Goal: Task Accomplishment & Management: Manage account settings

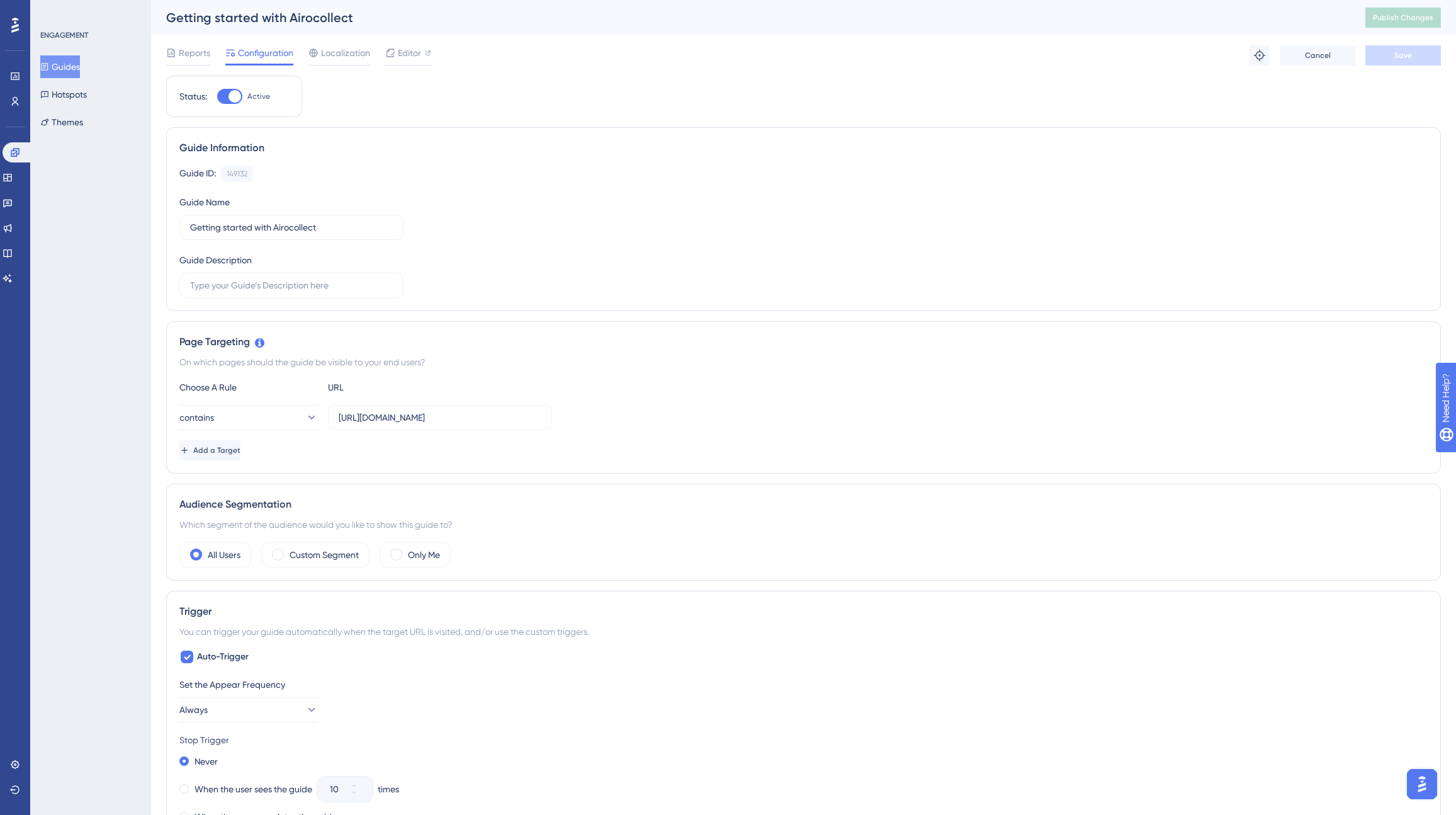
click at [75, 65] on button "Guides" at bounding box center [59, 66] width 39 height 23
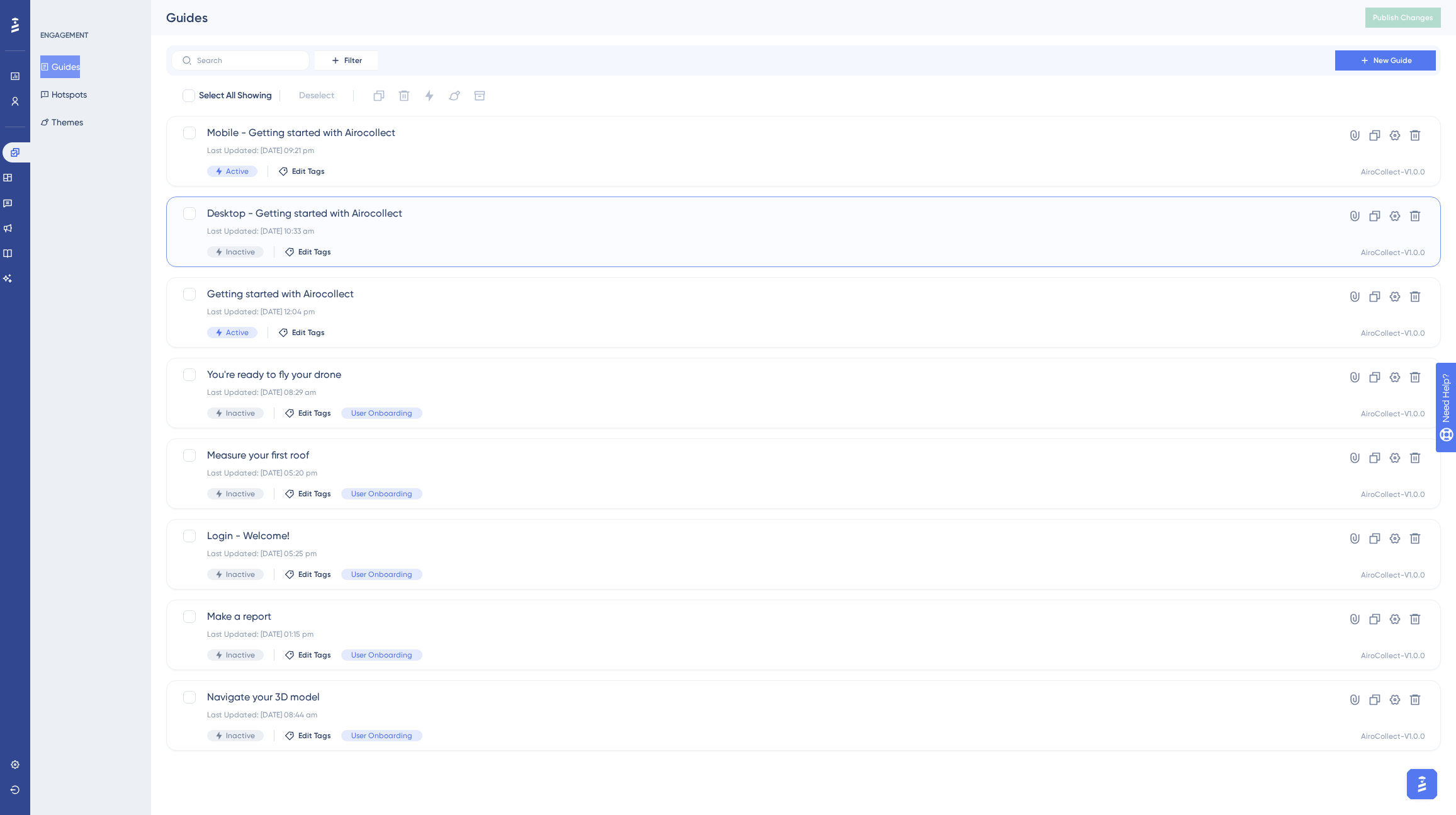
click at [343, 209] on span "Desktop - Getting started with Airocollect" at bounding box center [753, 213] width 1092 height 15
click at [303, 293] on span "Getting started with Airocollect" at bounding box center [753, 294] width 1092 height 15
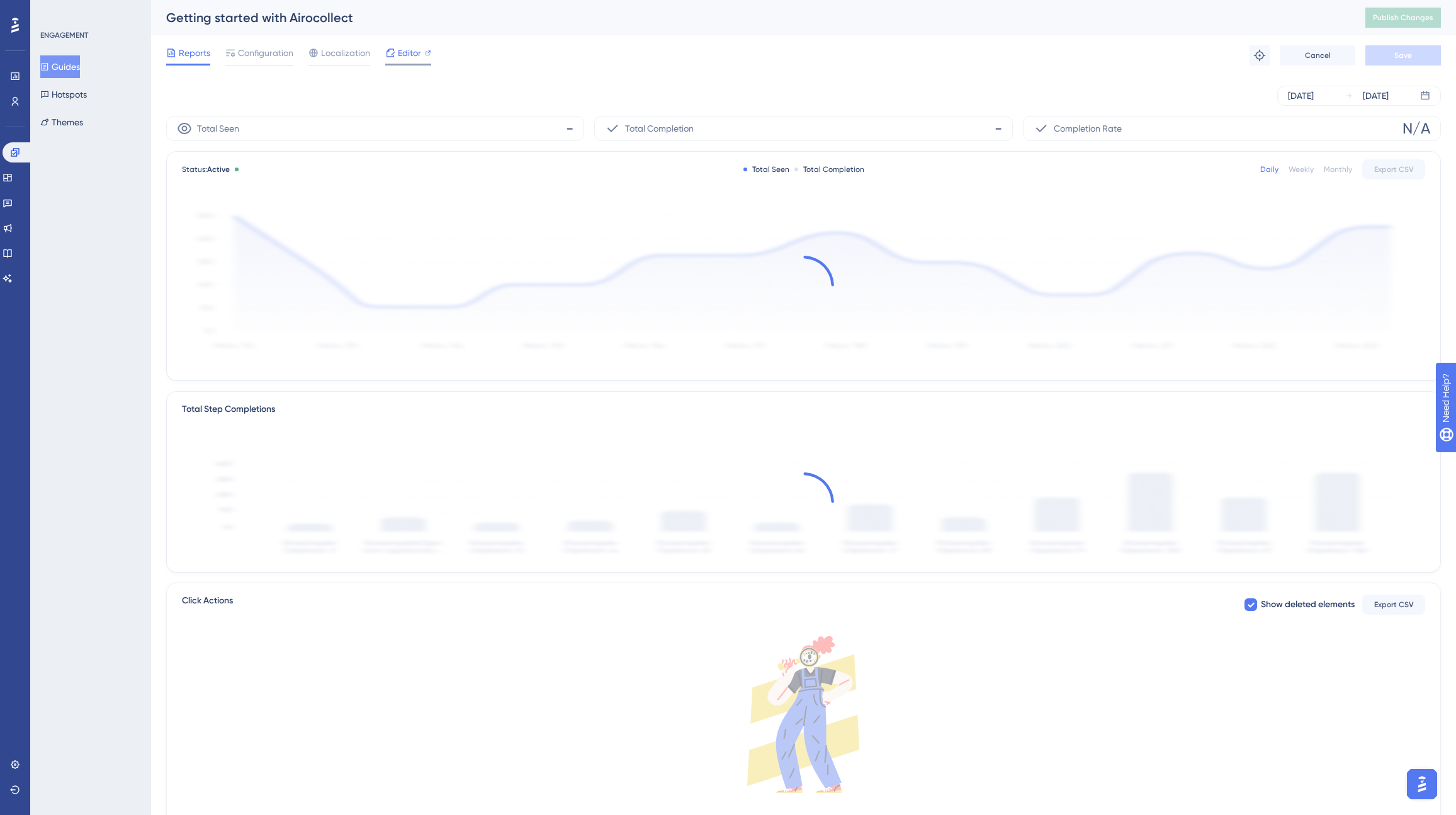
click at [395, 56] on icon at bounding box center [390, 53] width 10 height 10
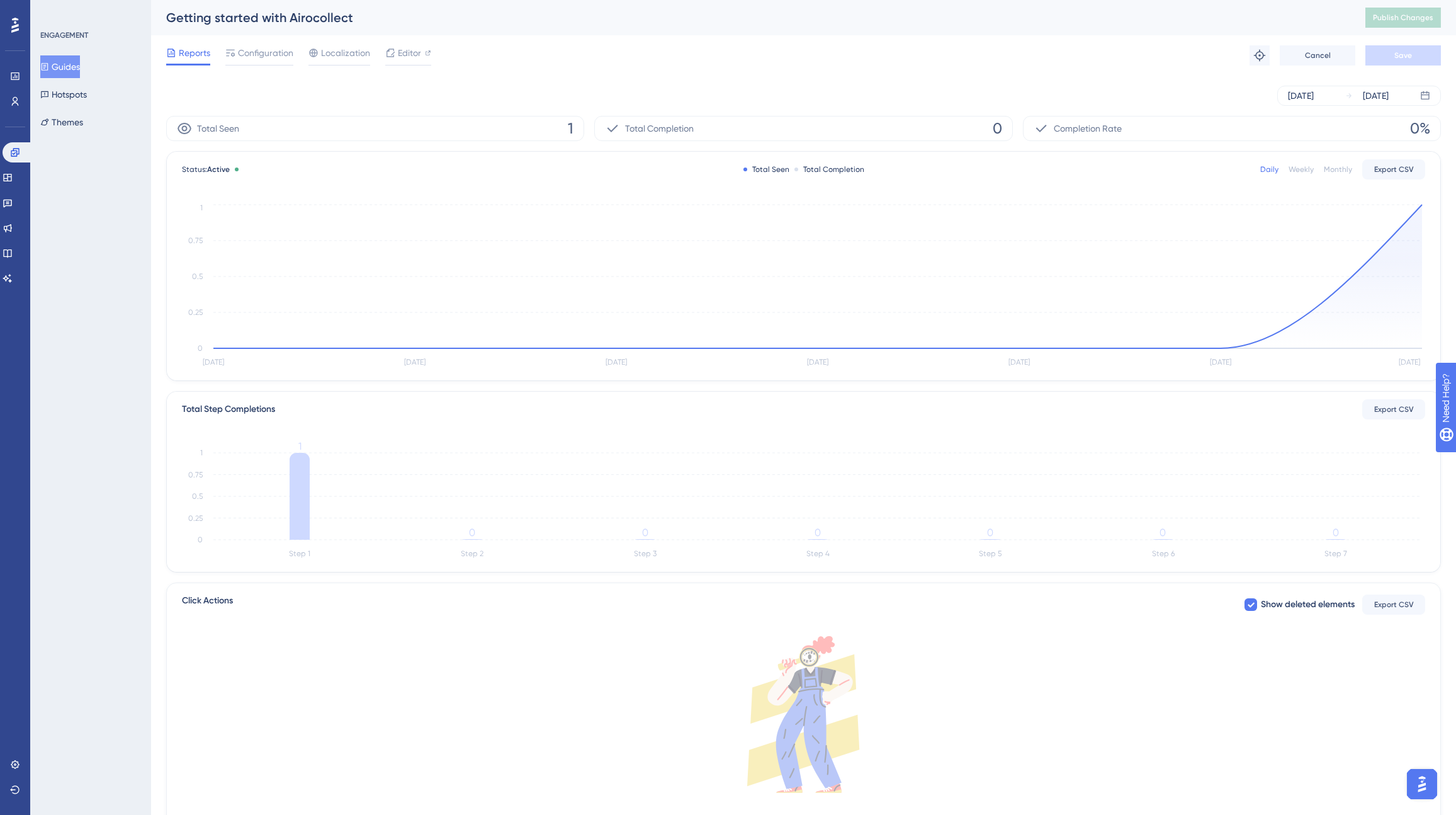
click at [64, 73] on button "Guides" at bounding box center [59, 66] width 39 height 23
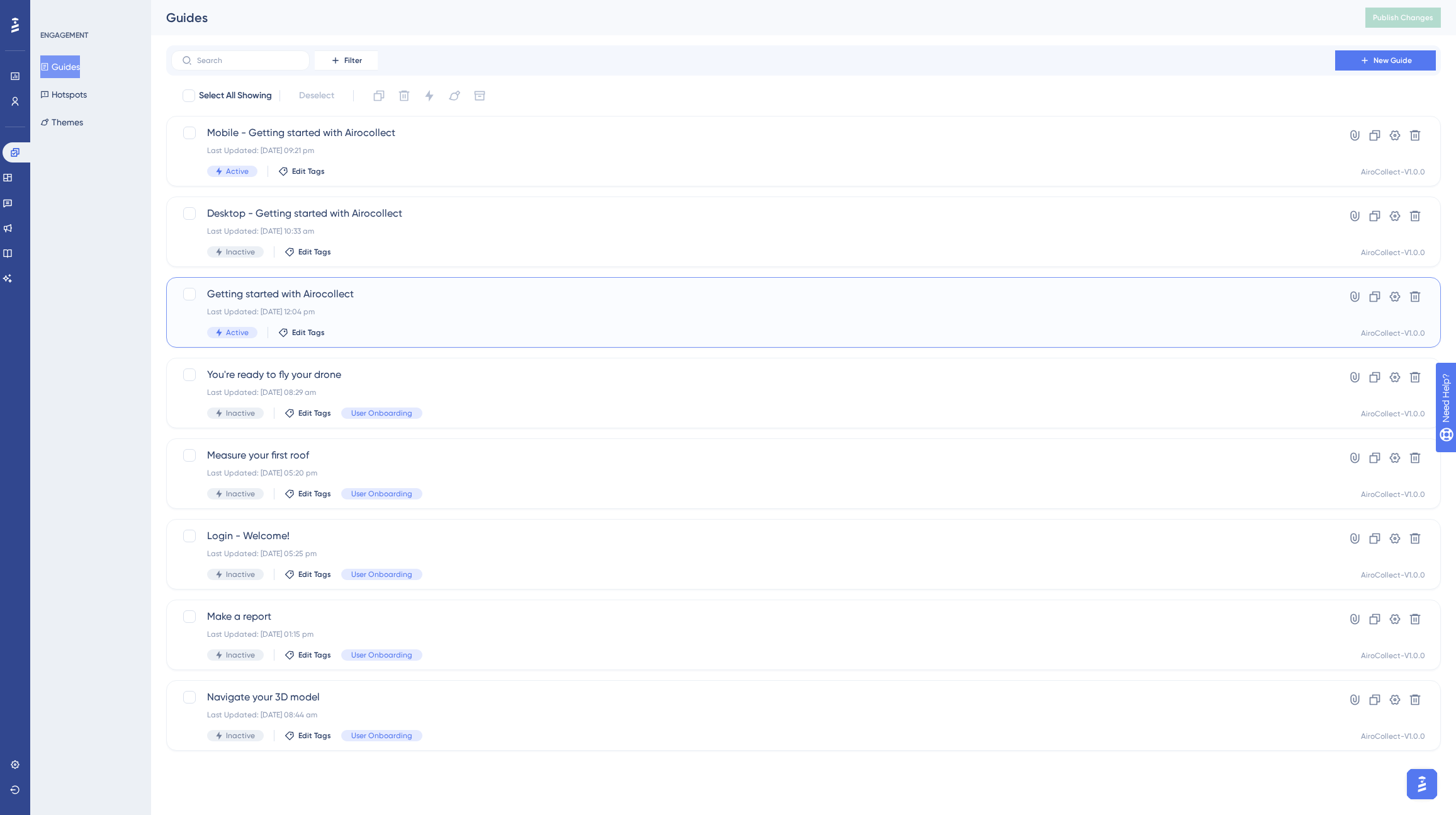
click at [359, 295] on span "Getting started with Airocollect" at bounding box center [753, 294] width 1092 height 15
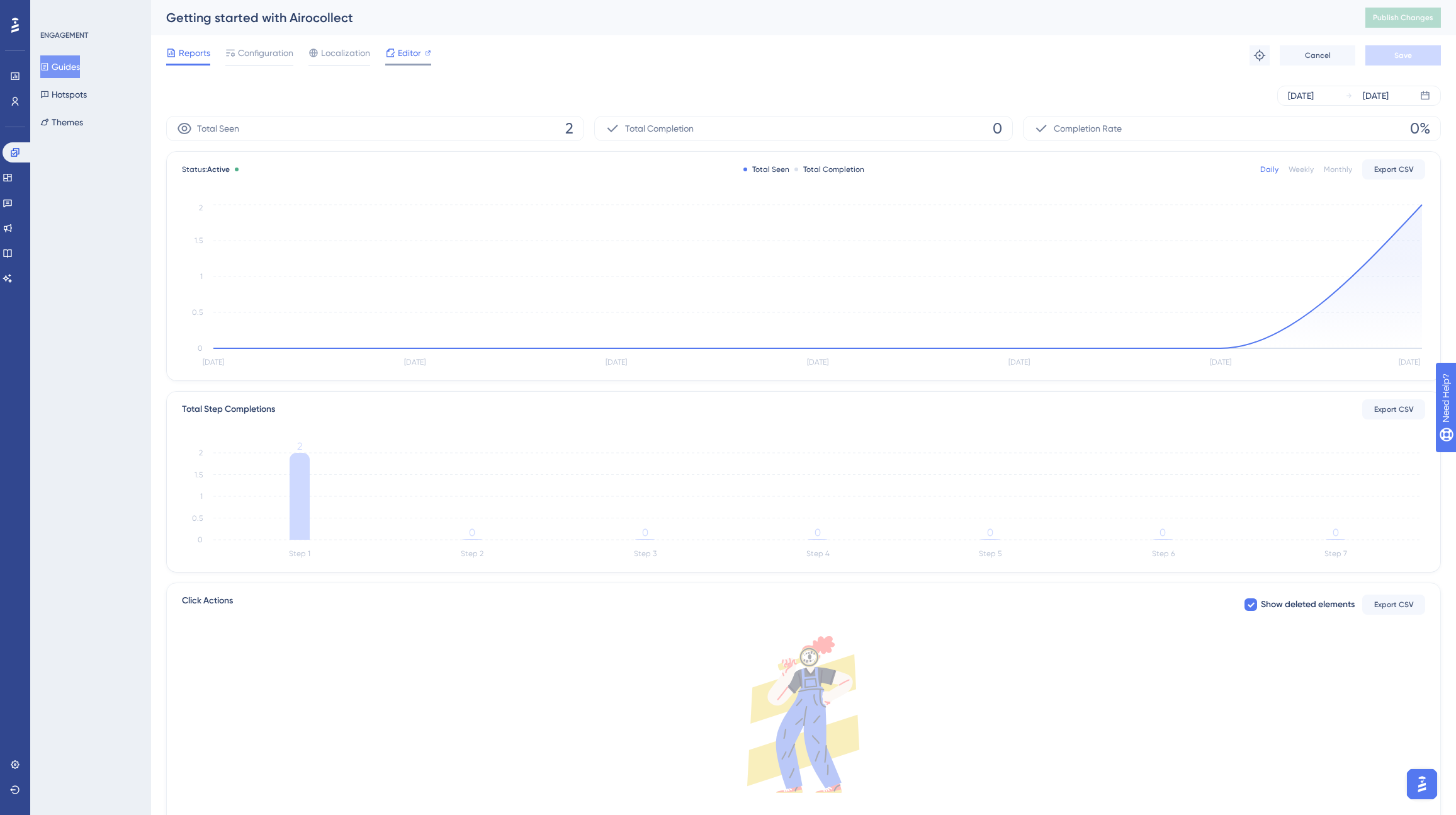
click at [405, 53] on span "Editor" at bounding box center [410, 53] width 23 height 15
click at [262, 57] on span "Configuration" at bounding box center [266, 53] width 55 height 15
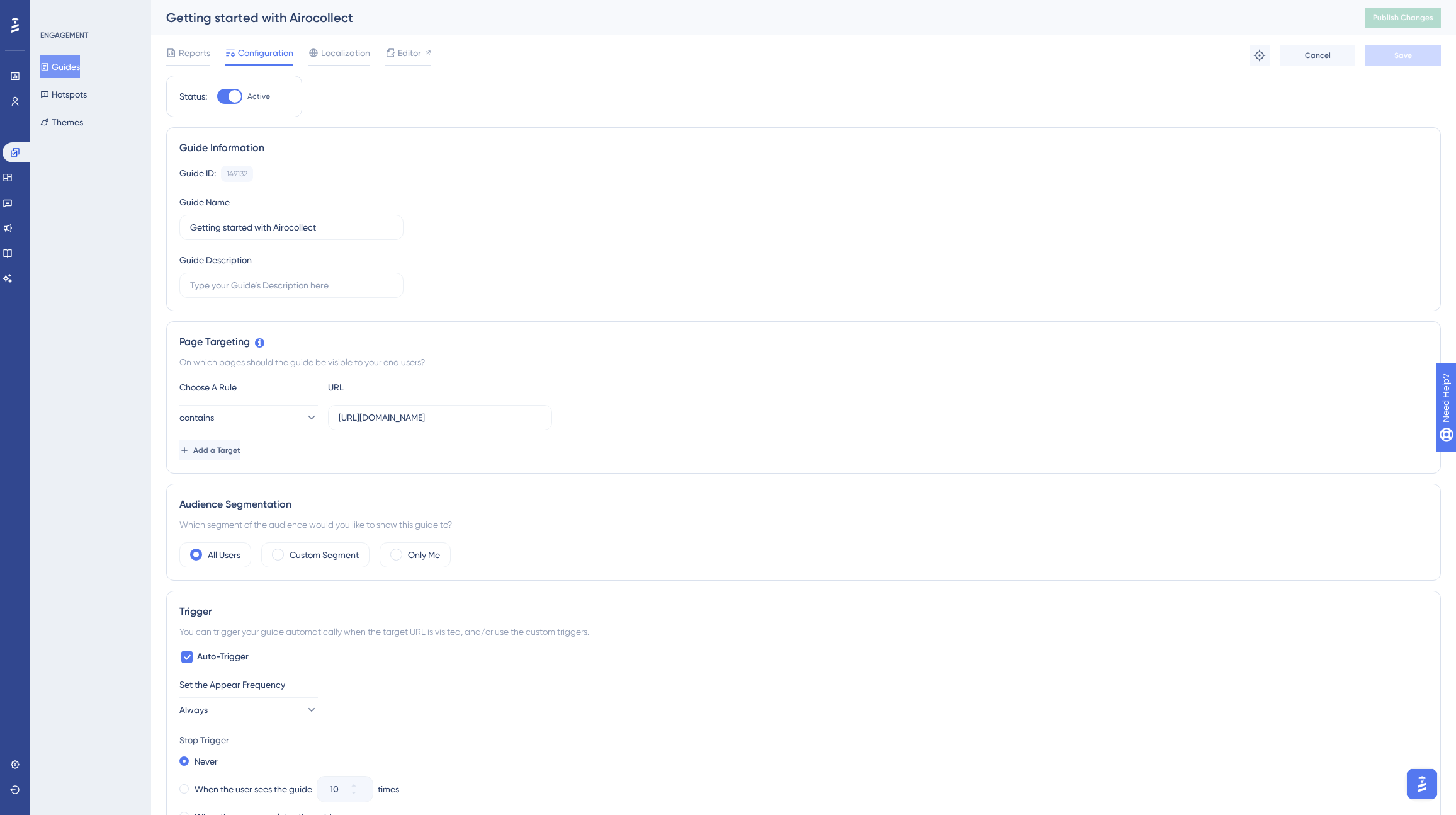
click at [228, 93] on div at bounding box center [234, 96] width 13 height 13
click at [217, 96] on input "Active" at bounding box center [216, 96] width 1 height 1
checkbox input "false"
click at [1422, 53] on button "Save" at bounding box center [1403, 55] width 75 height 20
click at [1416, 20] on span "Publish Changes" at bounding box center [1403, 18] width 60 height 10
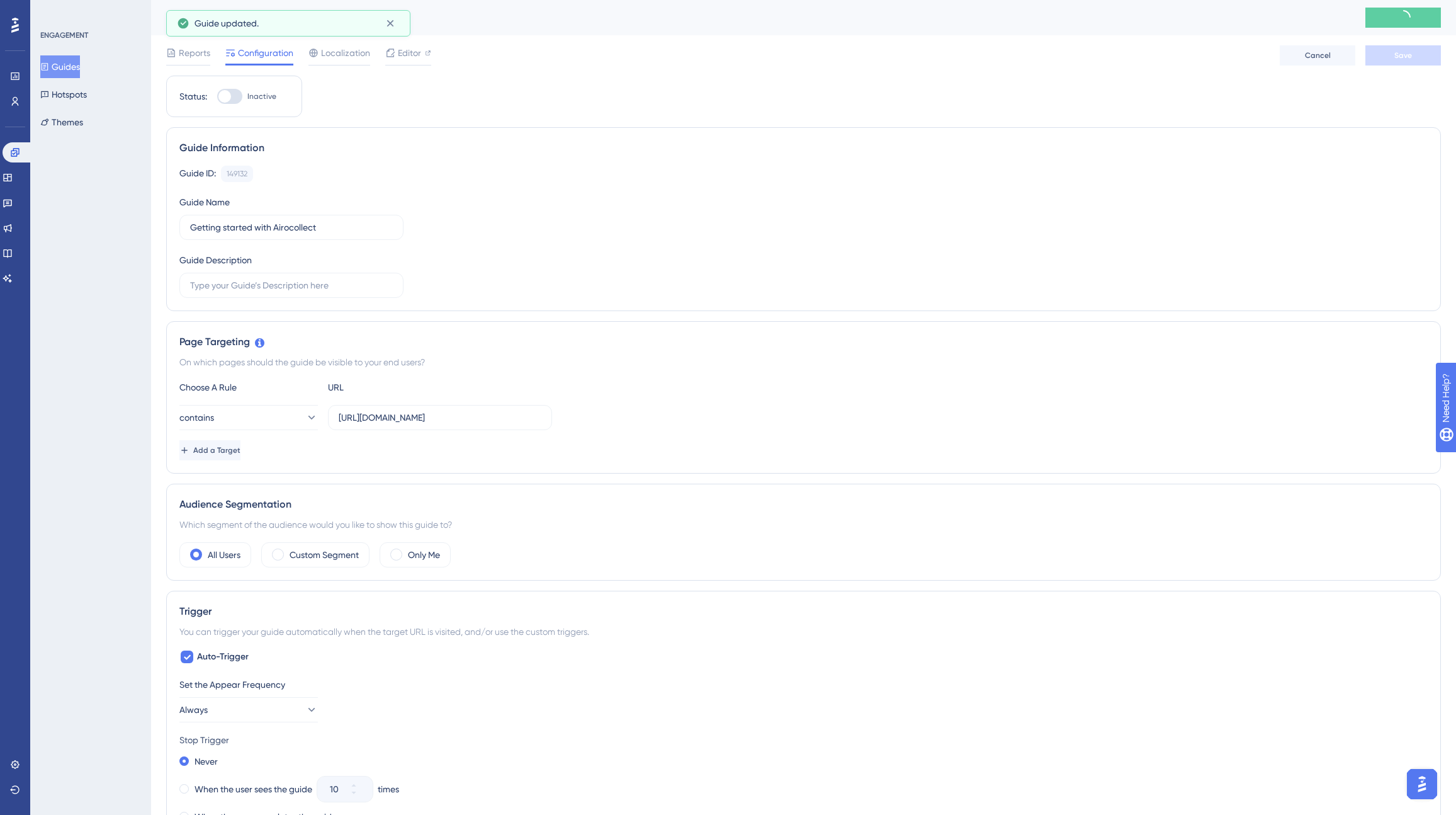
click at [69, 62] on button "Guides" at bounding box center [59, 66] width 39 height 23
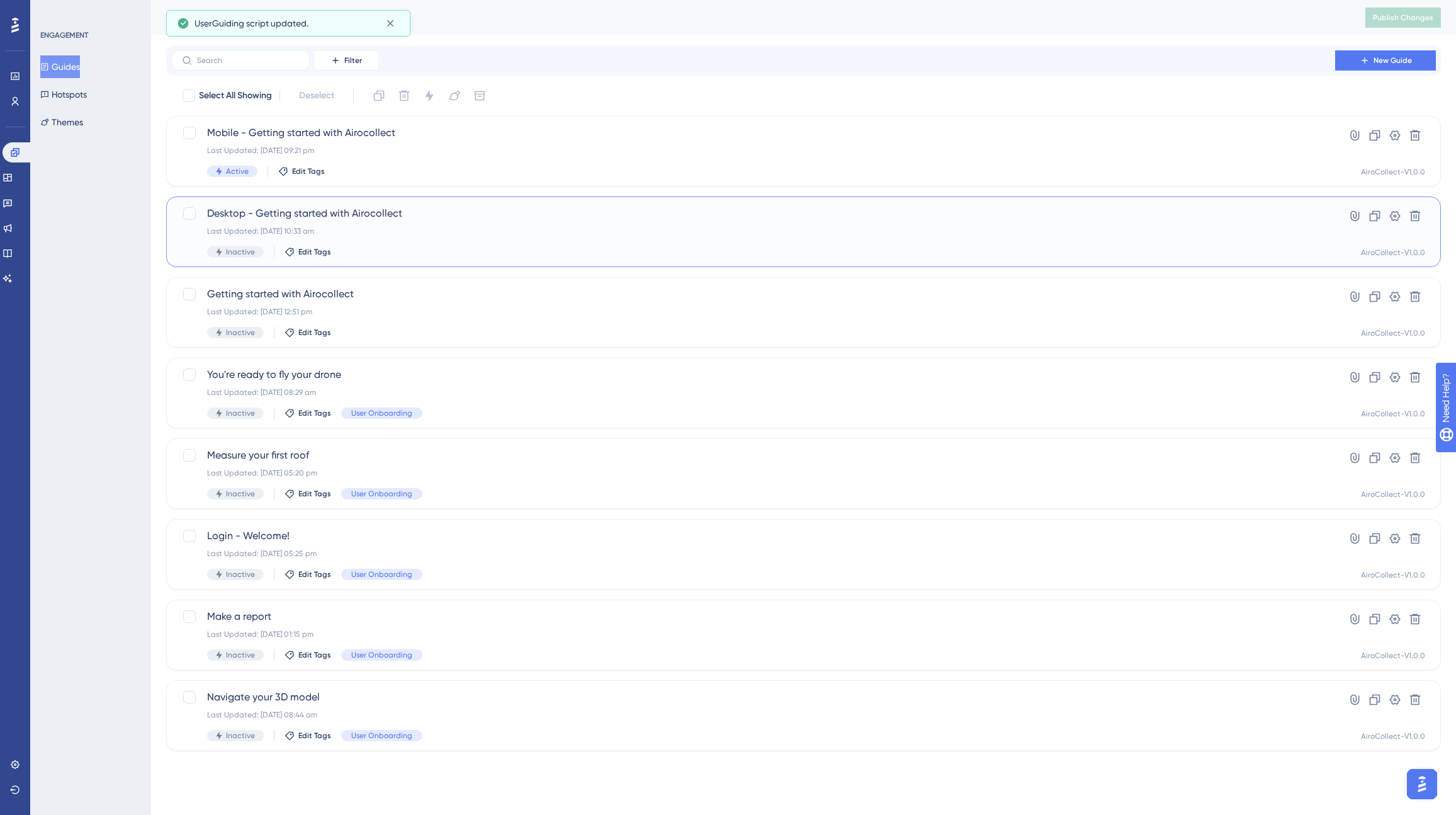
click at [339, 216] on span "Desktop - Getting started with Airocollect" at bounding box center [753, 213] width 1092 height 15
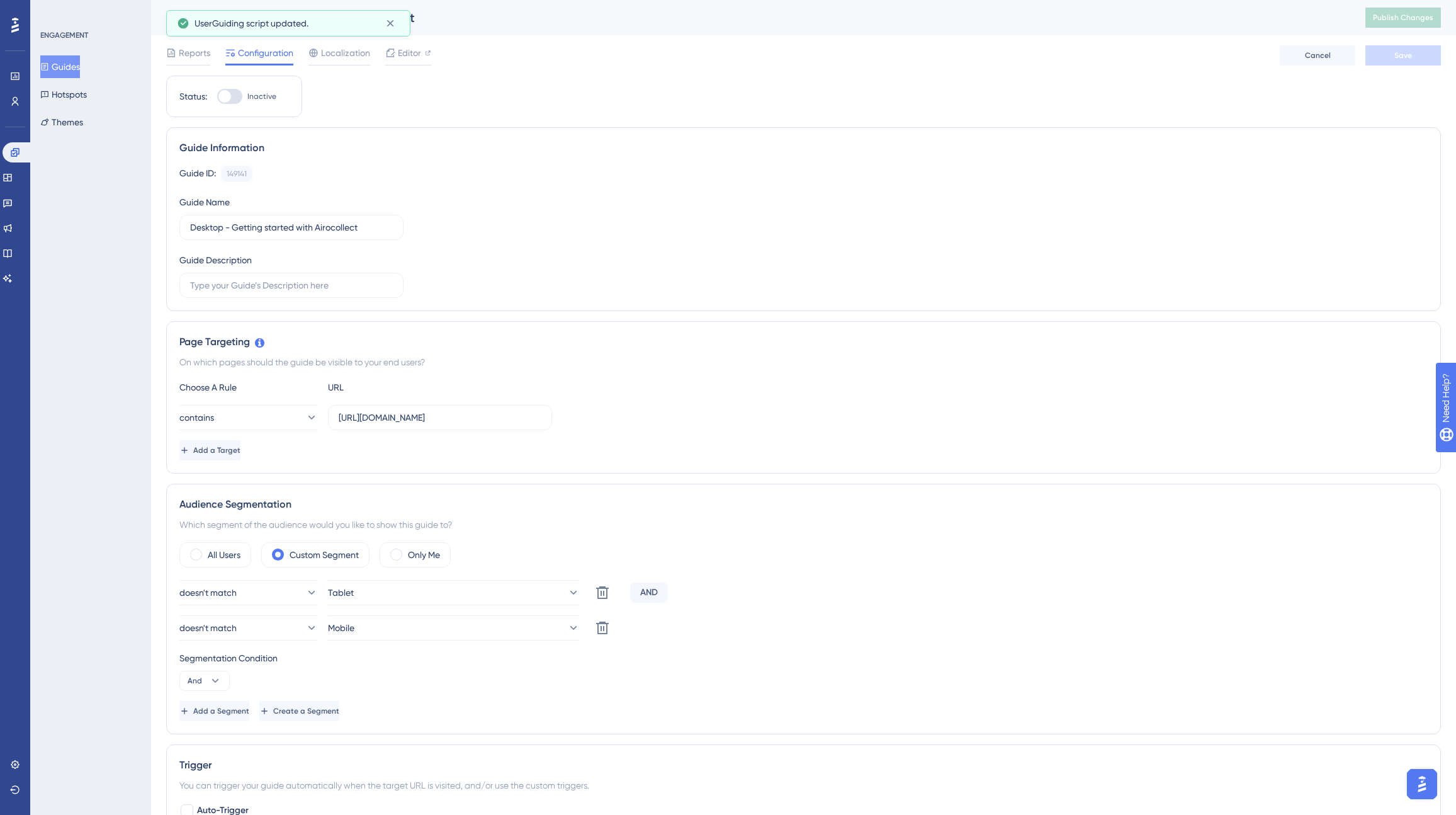
click at [230, 99] on div at bounding box center [224, 96] width 13 height 13
click at [217, 97] on input "Inactive" at bounding box center [216, 96] width 1 height 1
checkbox input "true"
drag, startPoint x: 435, startPoint y: 415, endPoint x: 629, endPoint y: 416, distance: 194.0
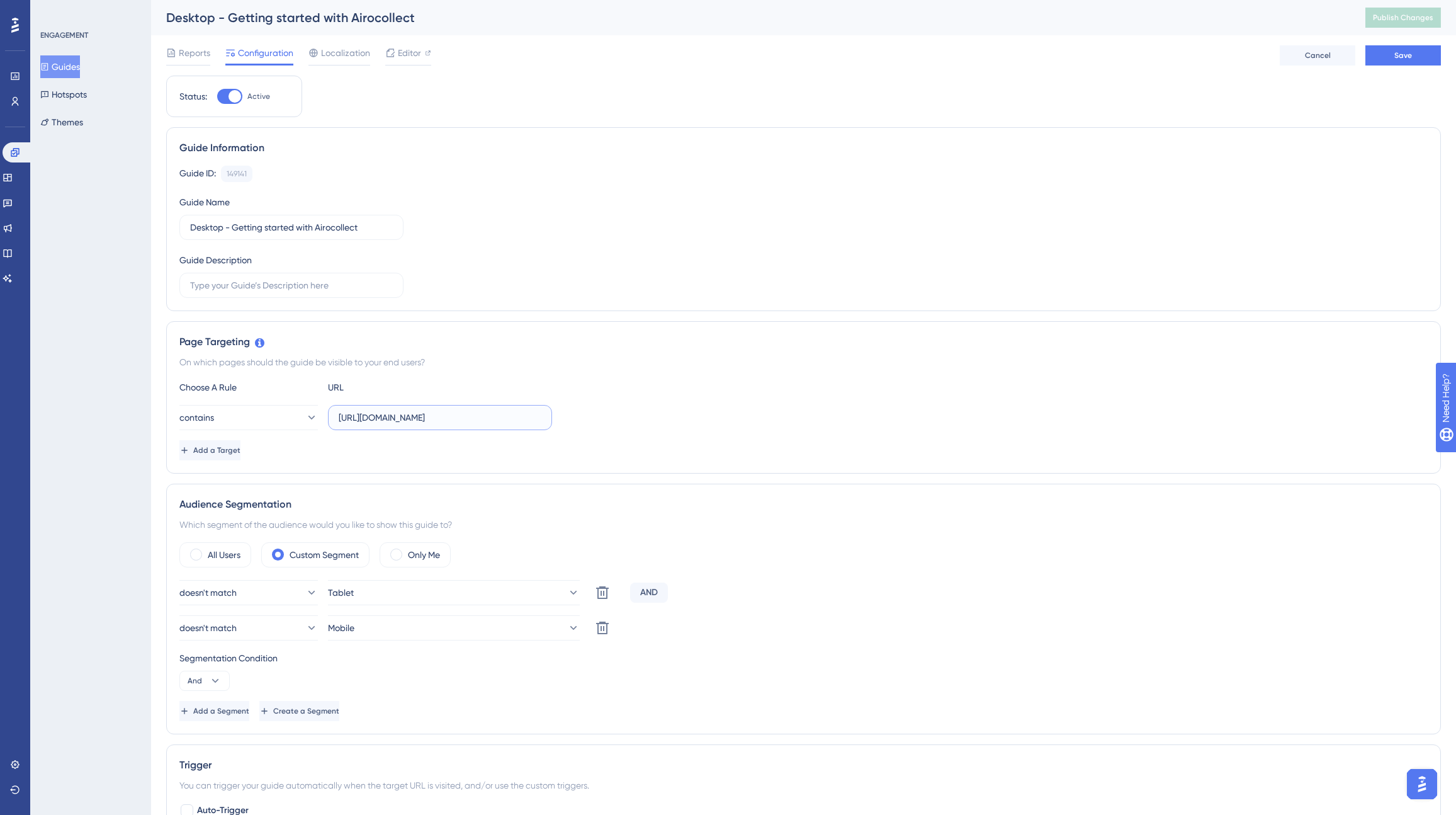
click at [629, 416] on div "contains [URL][DOMAIN_NAME]" at bounding box center [804, 417] width 1249 height 25
click at [1406, 60] on span "Save" at bounding box center [1403, 55] width 18 height 10
click at [1394, 19] on span "Publish Changes" at bounding box center [1403, 18] width 60 height 10
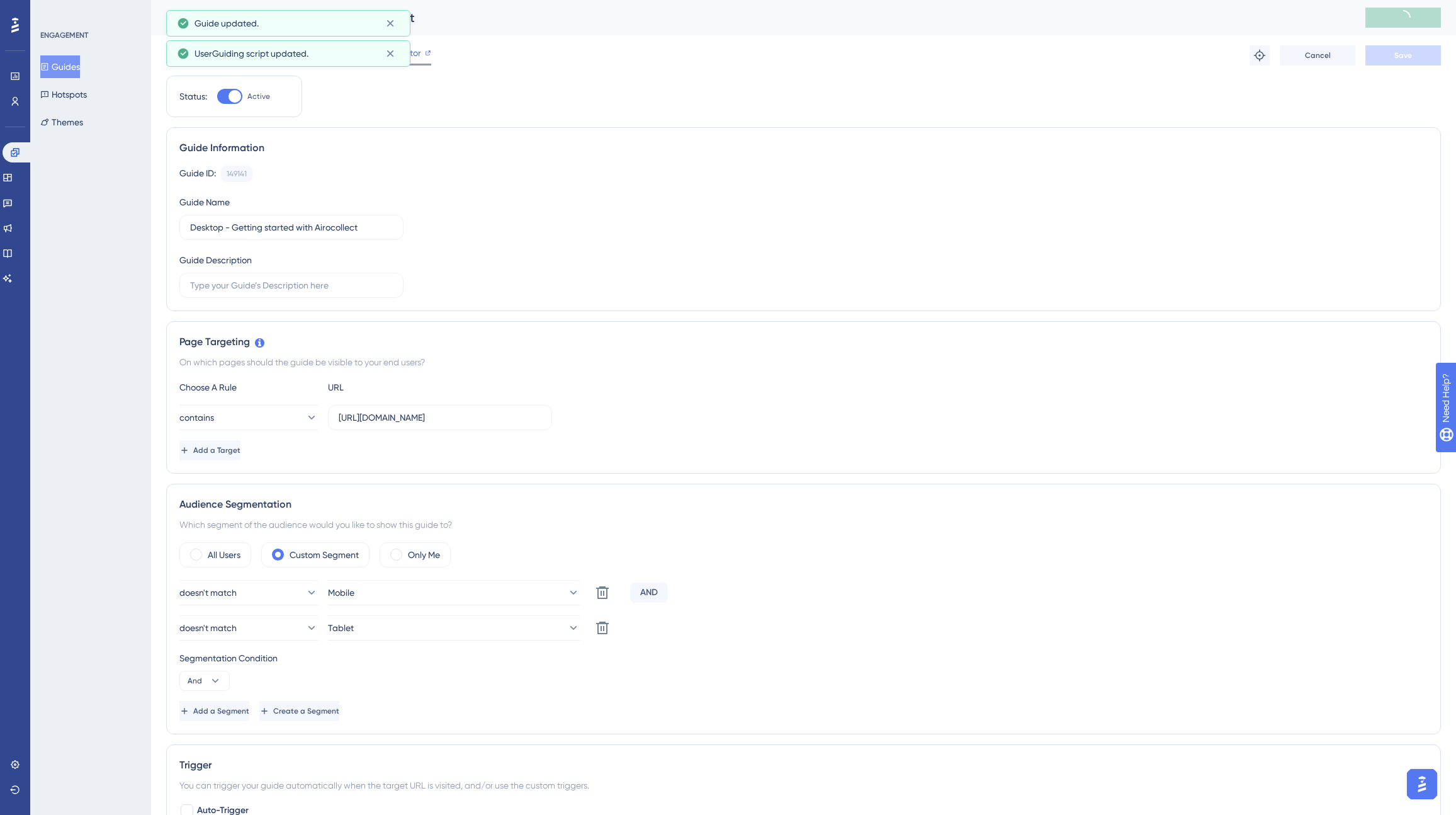
click at [396, 52] on div "Editor" at bounding box center [408, 53] width 46 height 15
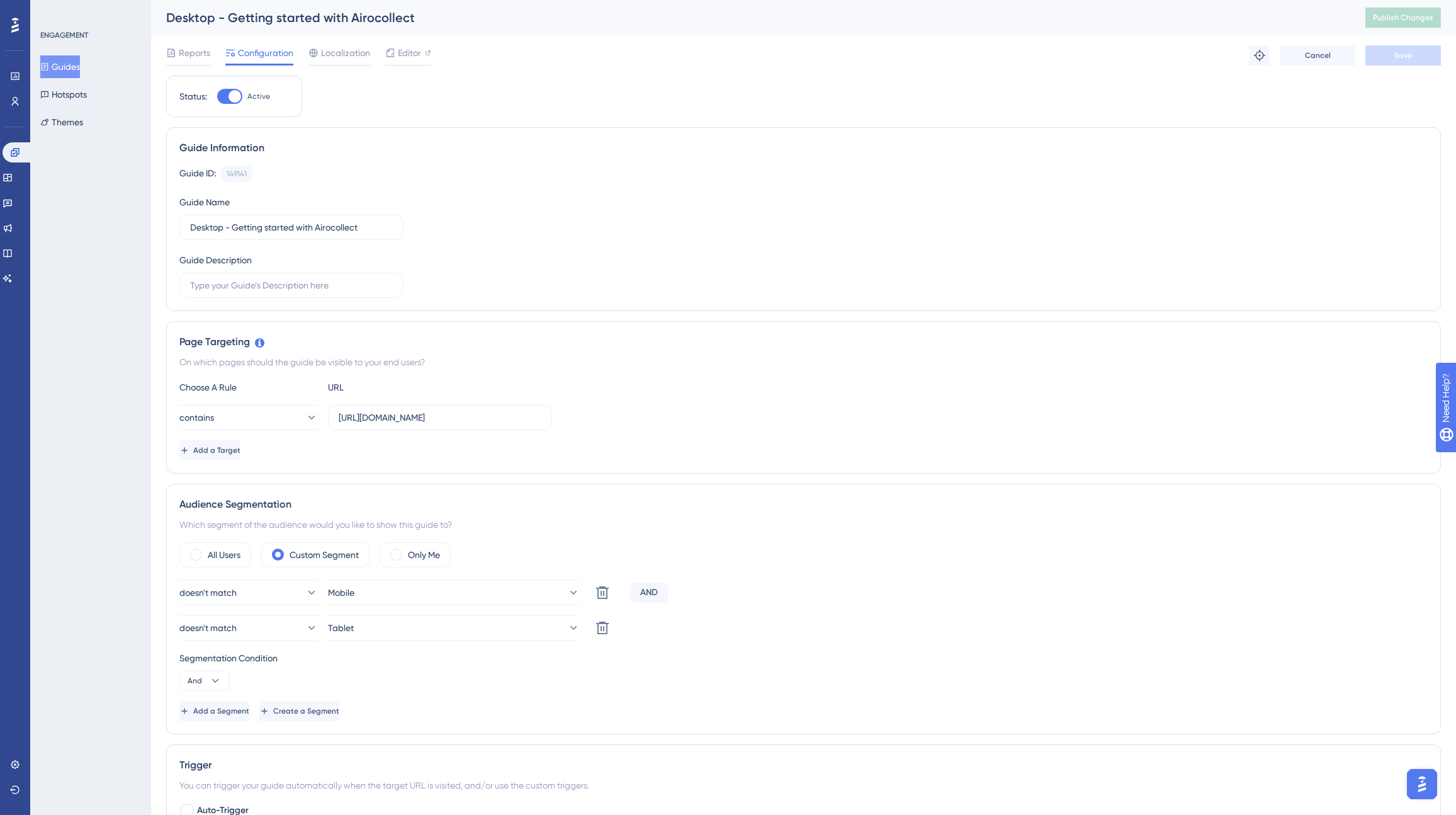
click at [72, 65] on button "Guides" at bounding box center [59, 66] width 39 height 23
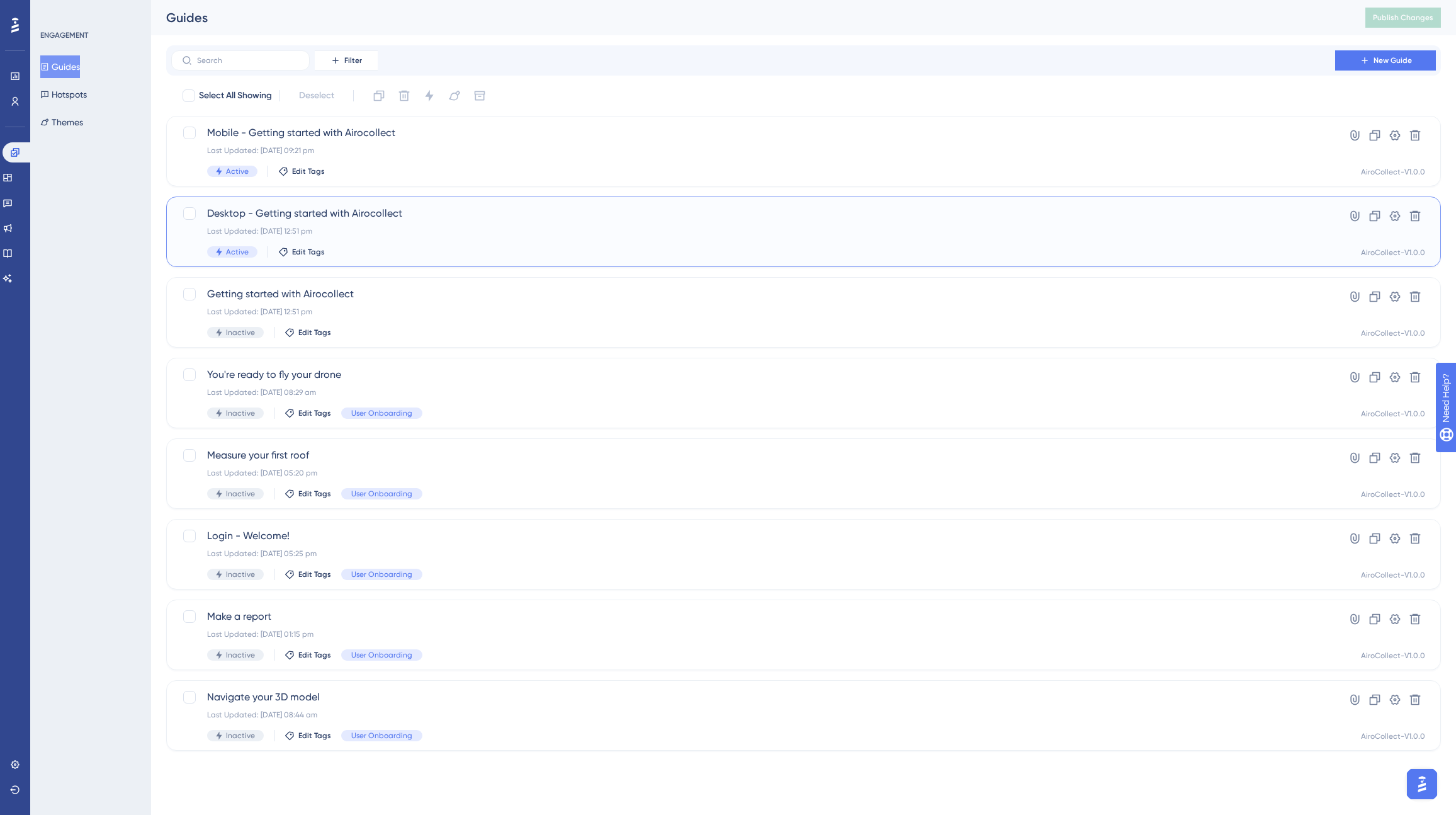
click at [300, 216] on span "Desktop - Getting started with Airocollect" at bounding box center [753, 213] width 1092 height 15
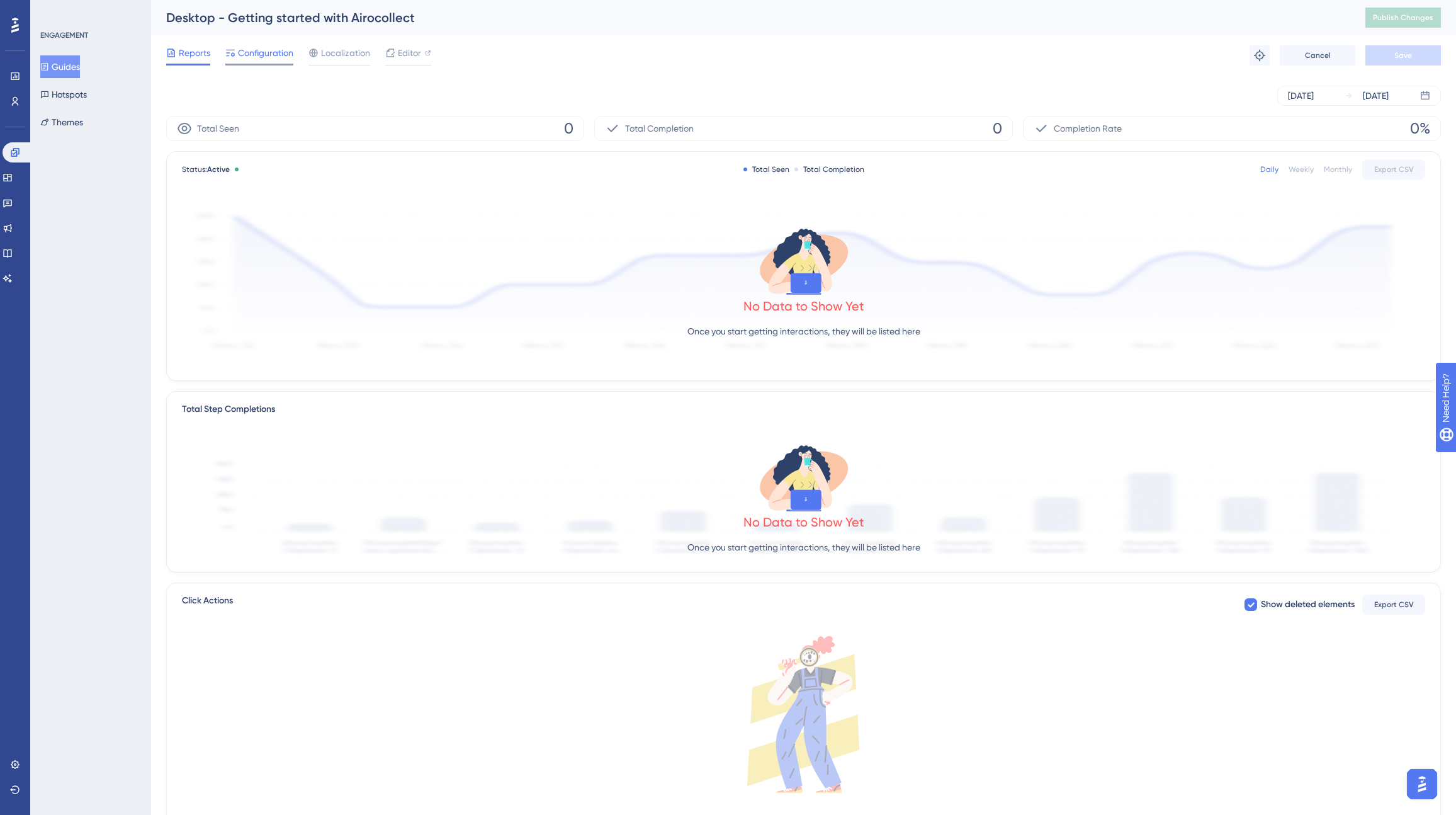
click at [260, 53] on span "Configuration" at bounding box center [266, 53] width 55 height 15
